Goal: Navigation & Orientation: Find specific page/section

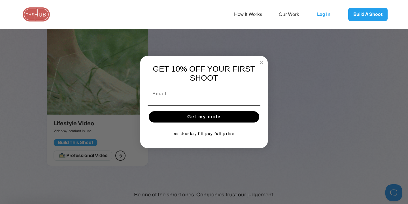
scroll to position [980, 0]
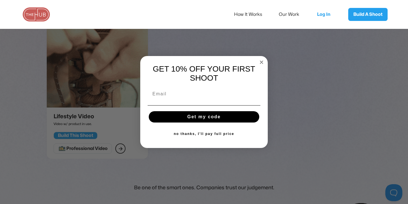
click at [263, 60] on circle "Close dialog" at bounding box center [262, 62] width 7 height 7
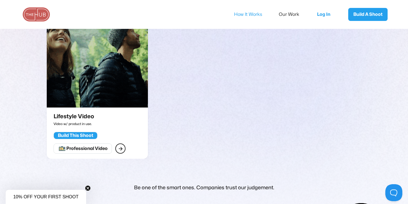
click at [247, 15] on link "How It Works" at bounding box center [252, 15] width 36 height 12
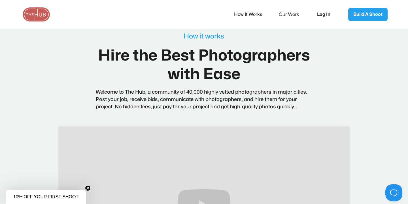
click at [323, 16] on link "Log In" at bounding box center [326, 14] width 28 height 19
click at [321, 14] on link "Log In" at bounding box center [326, 14] width 28 height 19
click at [323, 14] on link "Log In" at bounding box center [326, 14] width 28 height 19
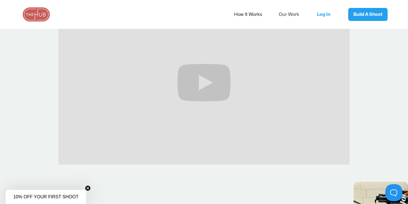
scroll to position [126, 0]
